Goal: Information Seeking & Learning: Learn about a topic

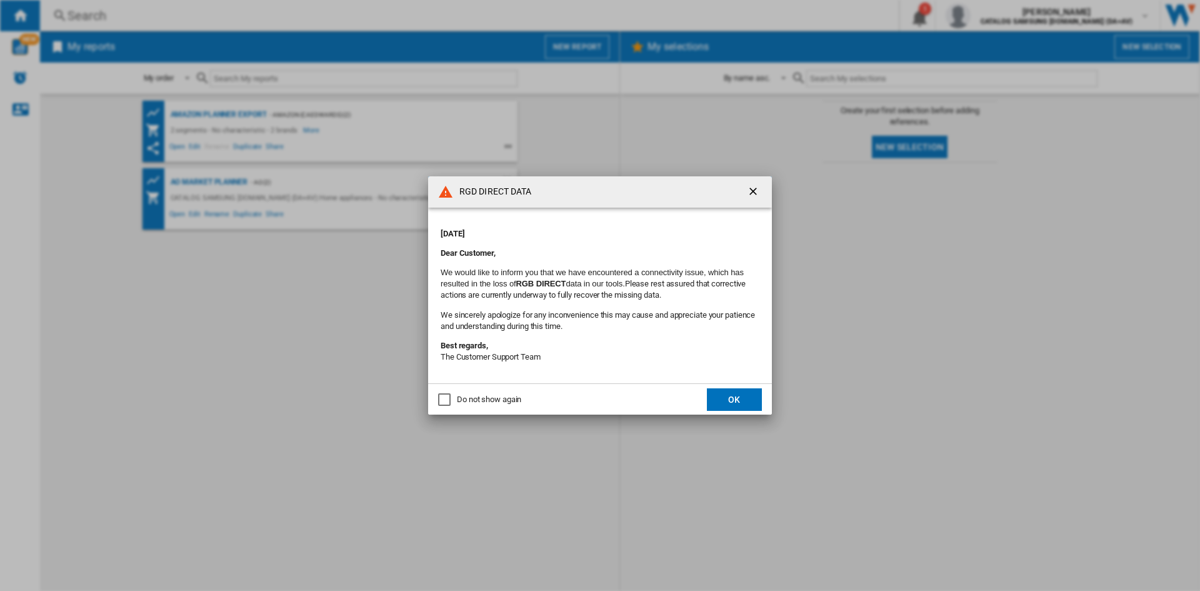
click at [748, 397] on button "OK" at bounding box center [734, 399] width 55 height 22
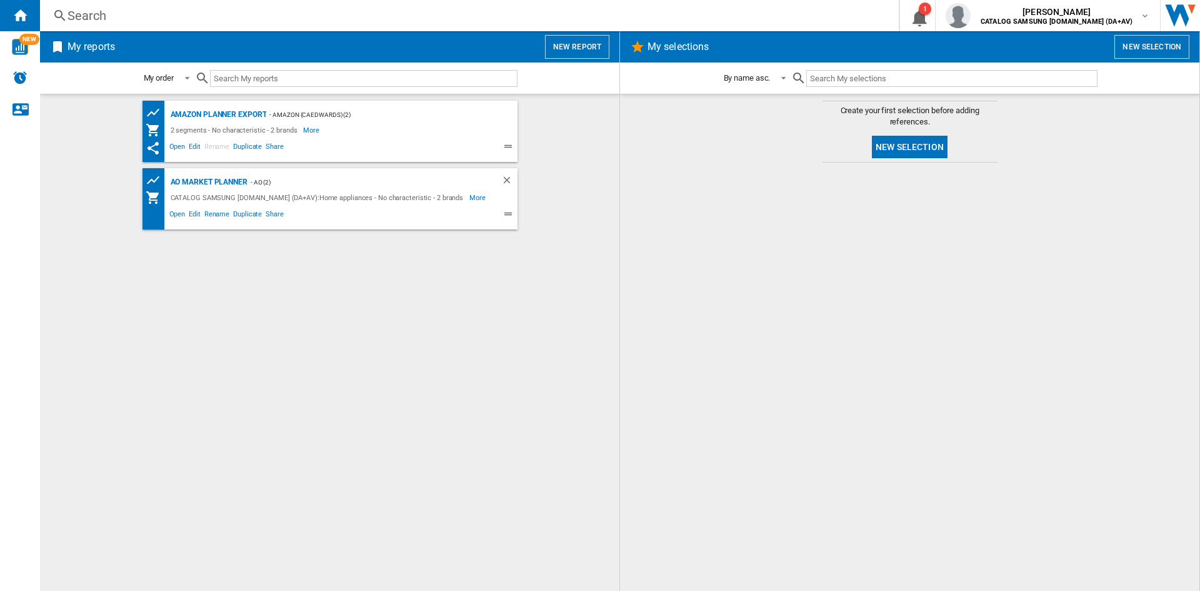
click at [243, 11] on div "Search" at bounding box center [466, 15] width 799 height 17
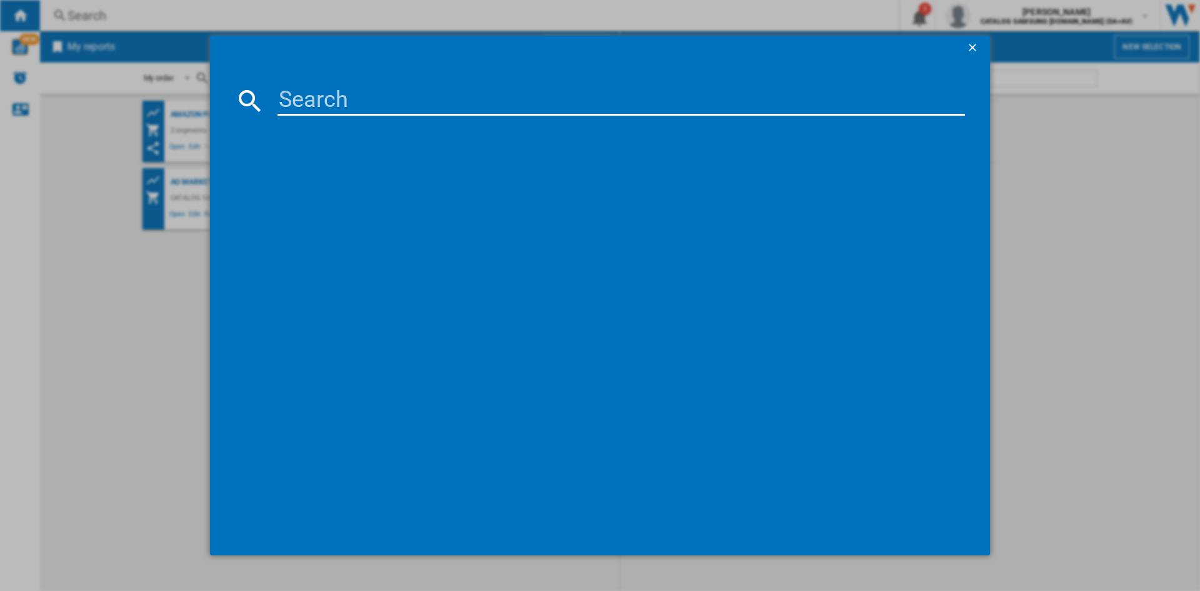
drag, startPoint x: 381, startPoint y: 129, endPoint x: 384, endPoint y: 118, distance: 11.1
click at [381, 128] on div at bounding box center [600, 326] width 730 height 409
click at [372, 106] on input at bounding box center [620, 101] width 687 height 30
type input "ww90cgc"
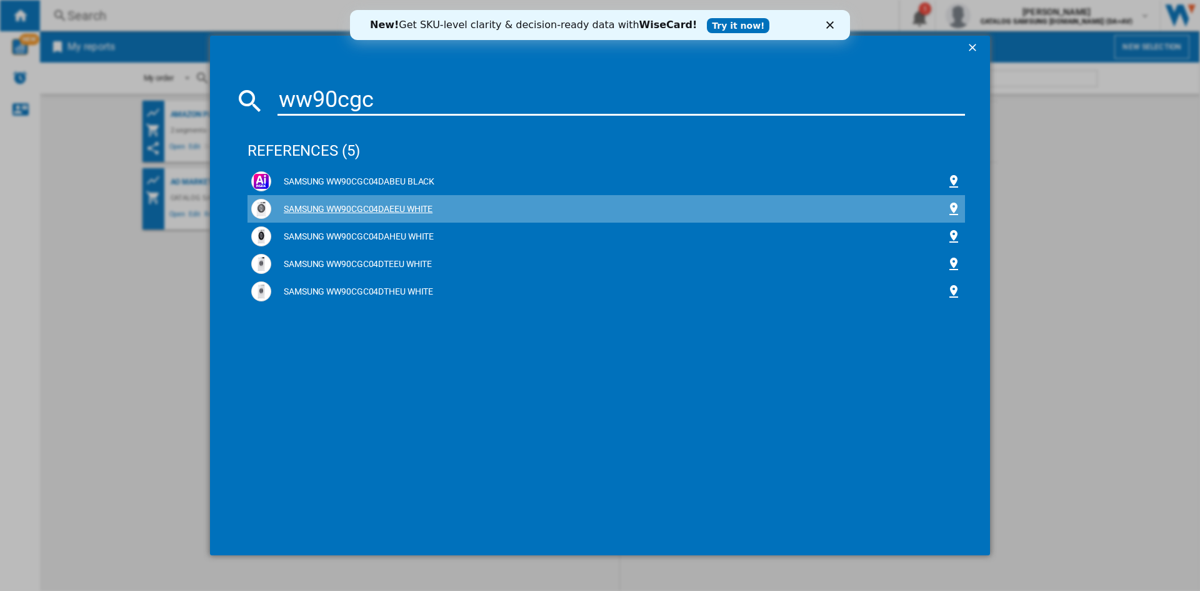
click at [413, 204] on div "SAMSUNG WW90CGC04DAEEU WHITE" at bounding box center [608, 209] width 675 height 12
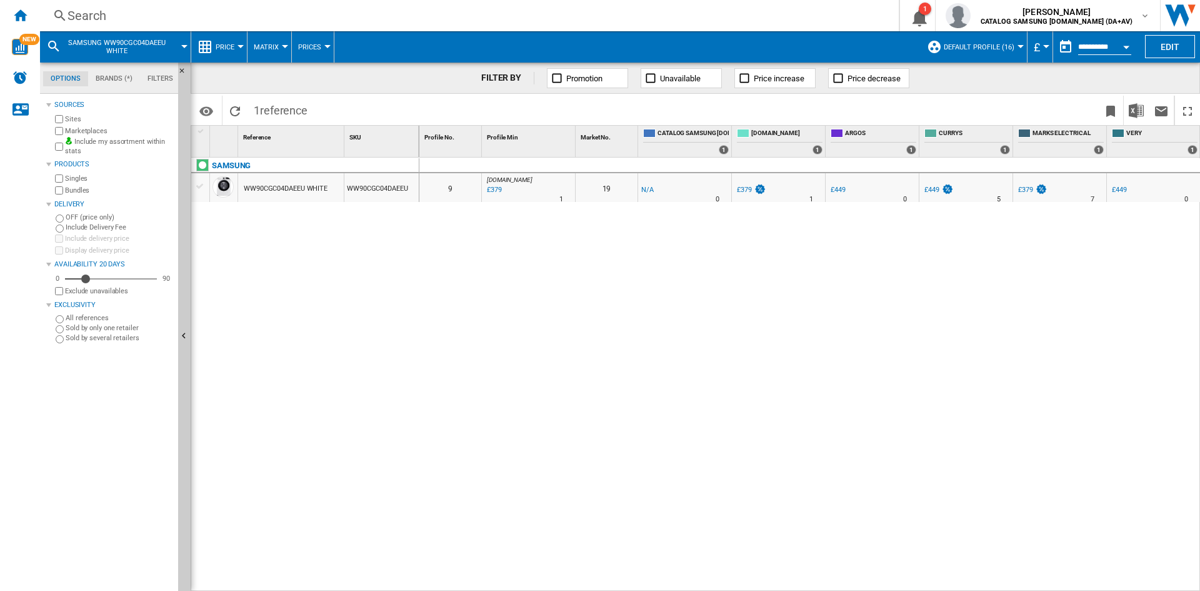
drag, startPoint x: 869, startPoint y: 584, endPoint x: 905, endPoint y: 579, distance: 36.5
click at [907, 577] on div "0 0 9 [DOMAIN_NAME] : AO -1.0 % £379 % N/A 1 [DOMAIN_NAME] : AO 19 -1.0 % -£1 %…" at bounding box center [809, 374] width 781 height 434
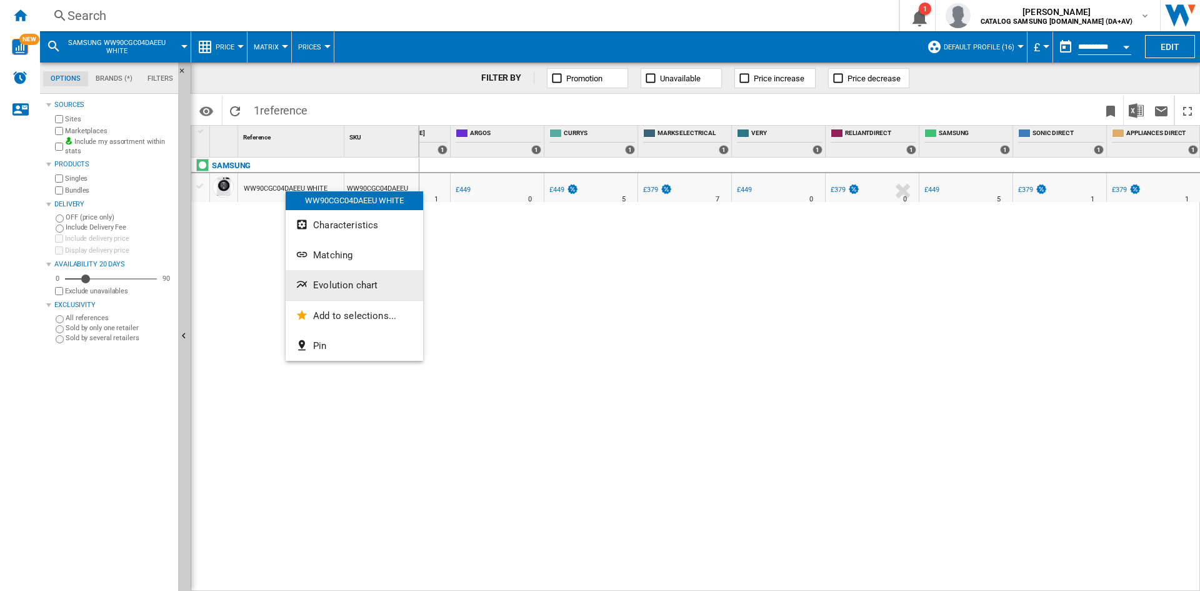
click at [360, 277] on button "Evolution chart" at bounding box center [354, 285] width 137 height 30
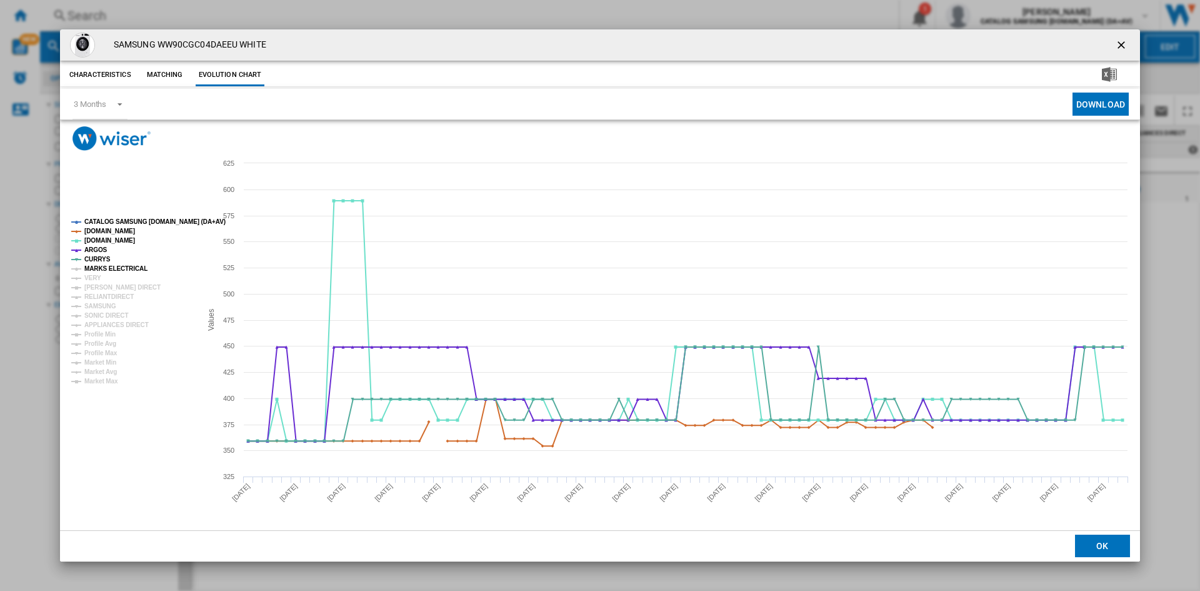
click at [111, 269] on tspan "MARKS ELECTRICAL" at bounding box center [115, 268] width 63 height 7
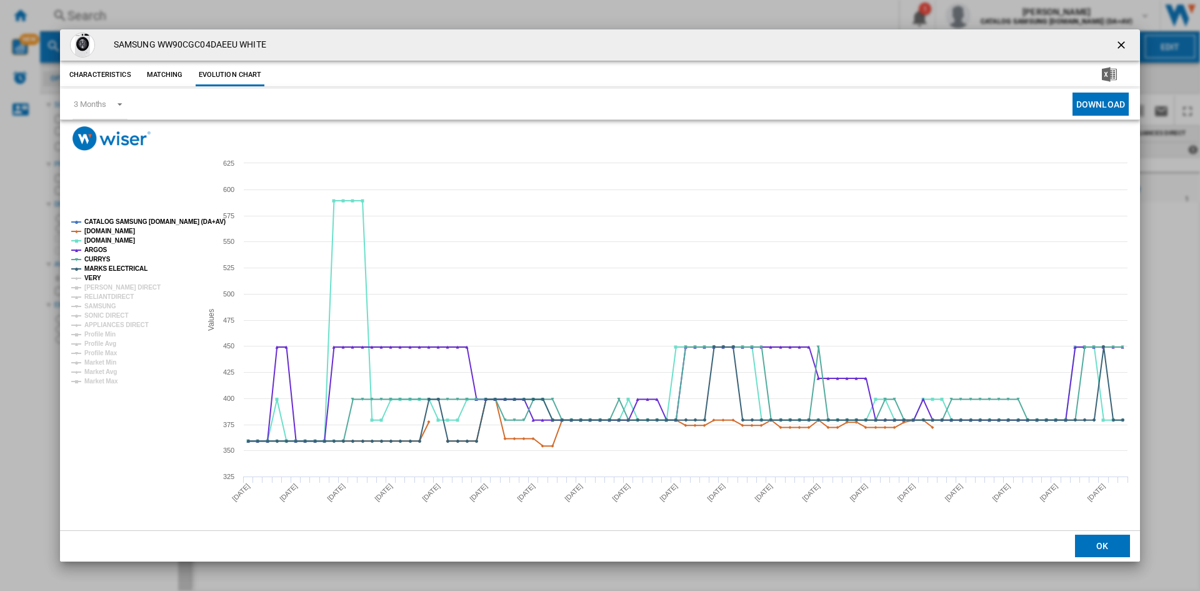
click at [95, 276] on tspan "VERY" at bounding box center [92, 277] width 17 height 7
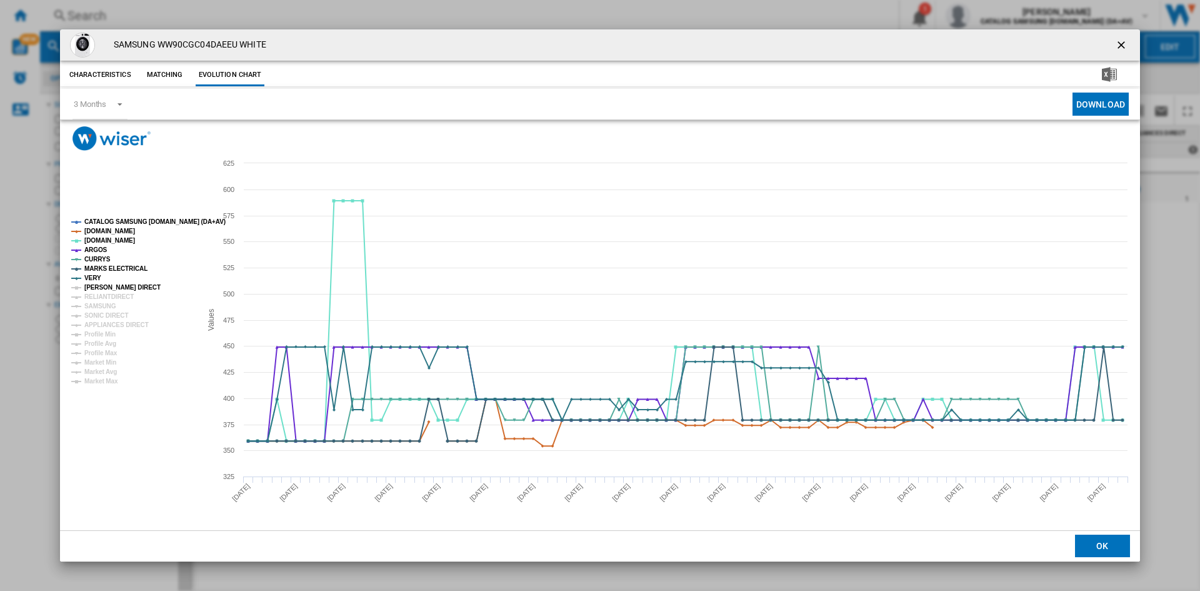
click at [112, 286] on tspan "[PERSON_NAME] DIRECT" at bounding box center [122, 287] width 76 height 7
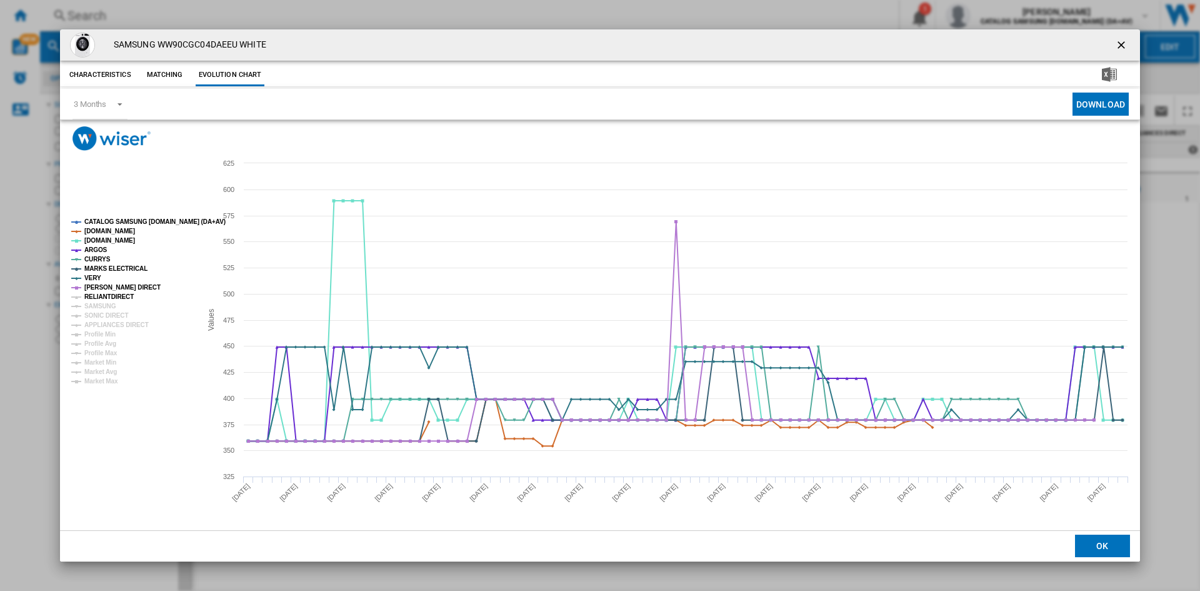
drag, startPoint x: 119, startPoint y: 296, endPoint x: 111, endPoint y: 304, distance: 11.1
click at [119, 296] on tspan "RELIANTDIRECT" at bounding box center [108, 296] width 49 height 7
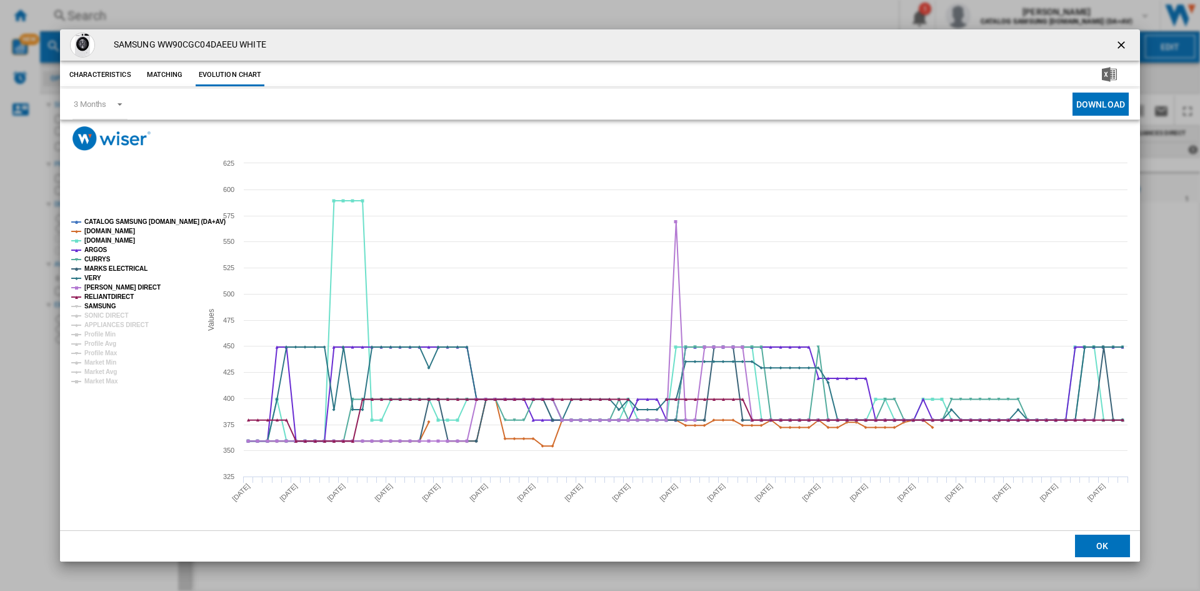
click at [106, 304] on tspan "SAMSUNG" at bounding box center [100, 305] width 32 height 7
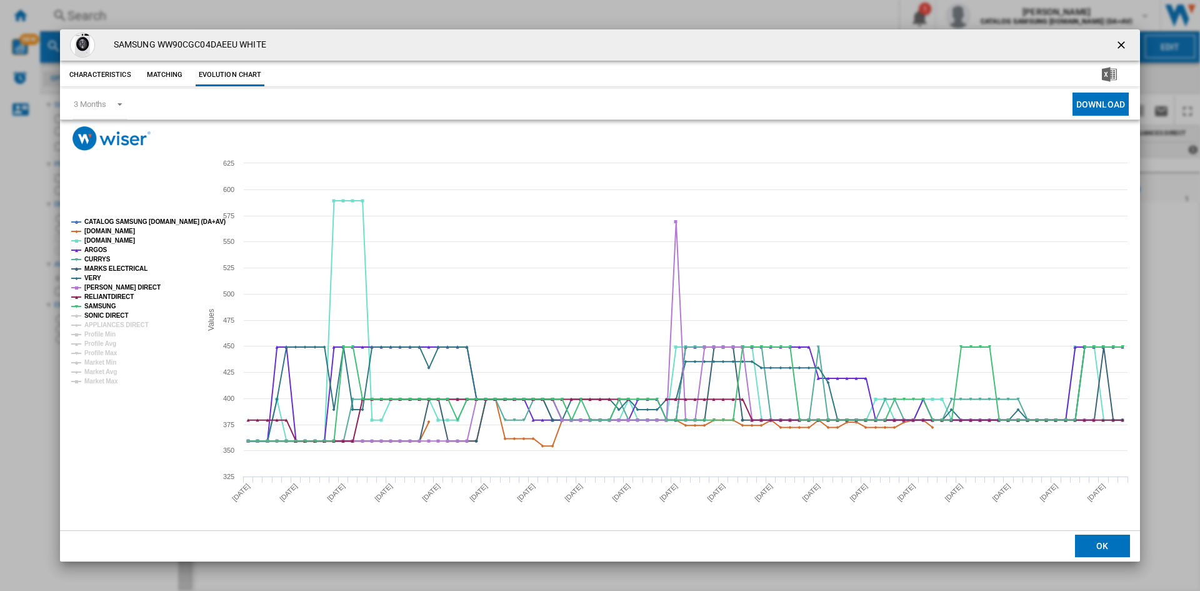
click at [114, 316] on tspan "SONIC DIRECT" at bounding box center [106, 315] width 44 height 7
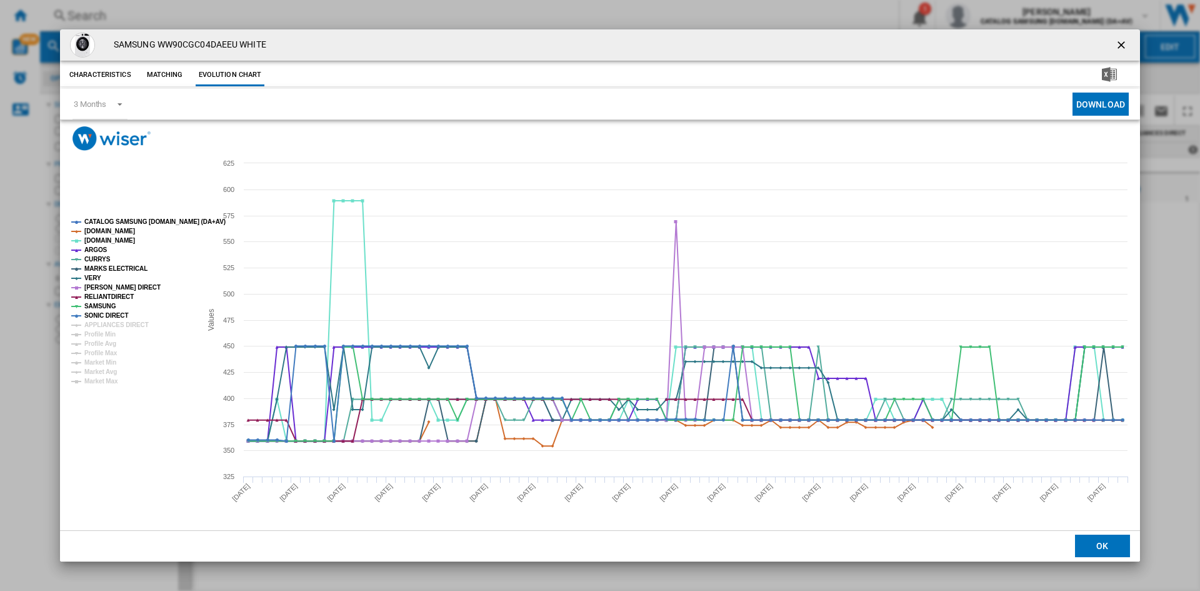
click at [138, 332] on rect "Product popup" at bounding box center [130, 301] width 129 height 176
click at [125, 325] on tspan "APPLIANCES DIRECT" at bounding box center [116, 324] width 64 height 7
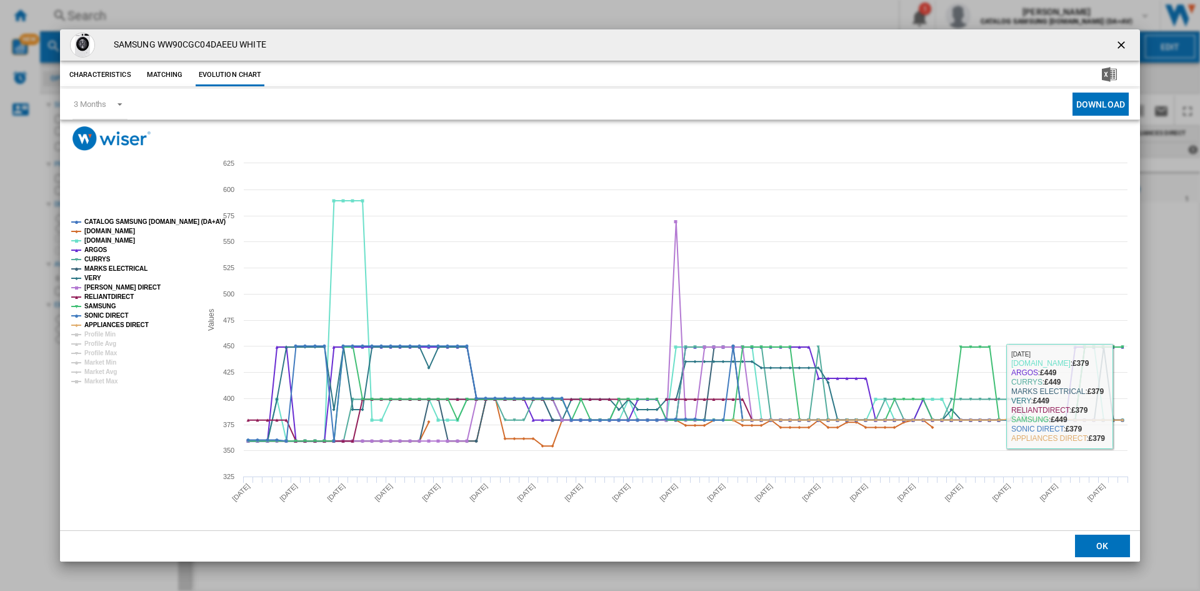
click at [1134, 393] on rect "Product popup" at bounding box center [600, 340] width 1080 height 379
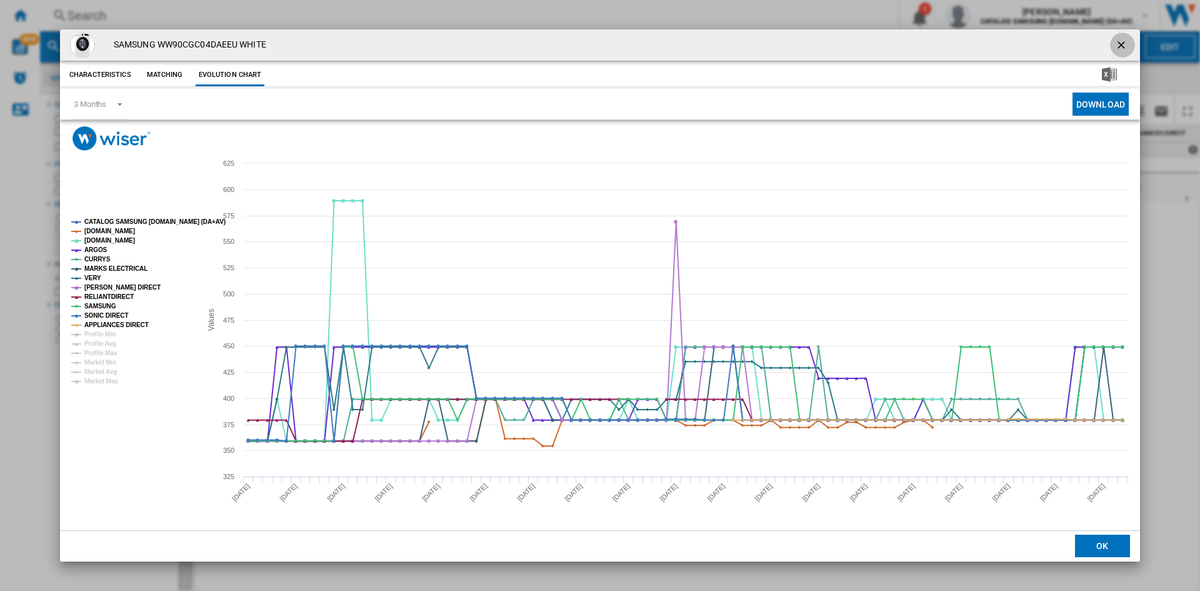
drag, startPoint x: 1125, startPoint y: 44, endPoint x: 1069, endPoint y: 41, distance: 55.7
click at [1124, 44] on ng-md-icon "getI18NText('BUTTONS.CLOSE_DIALOG')" at bounding box center [1122, 46] width 15 height 15
